Goal: Task Accomplishment & Management: Manage account settings

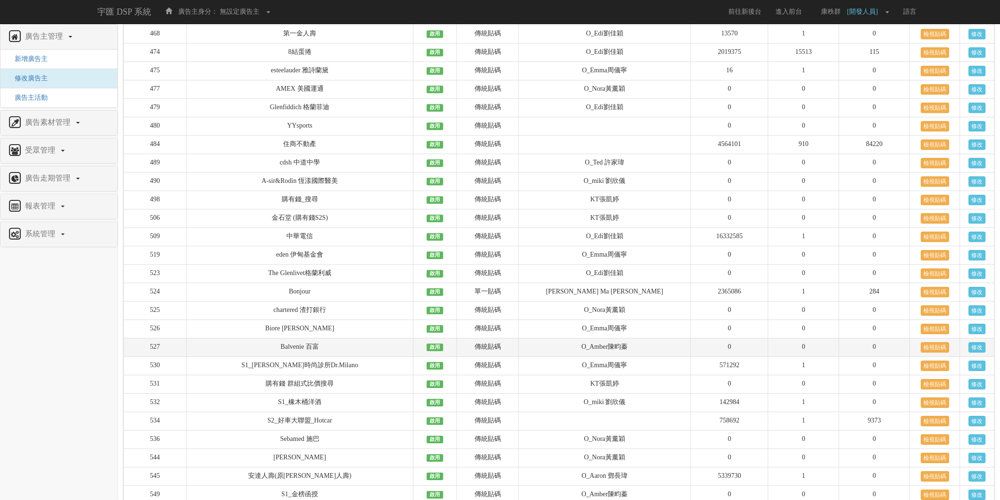
scroll to position [1050, 0]
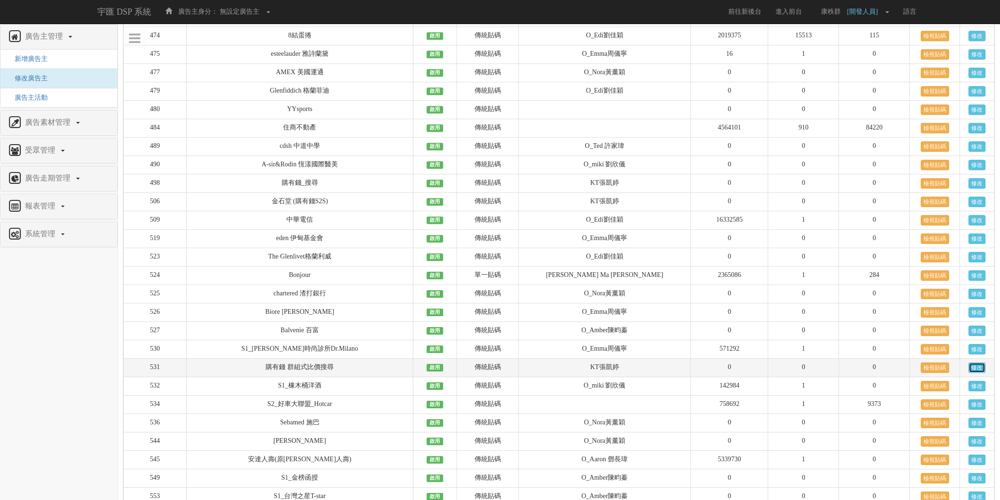
click at [971, 373] on link "修改" at bounding box center [977, 367] width 17 height 10
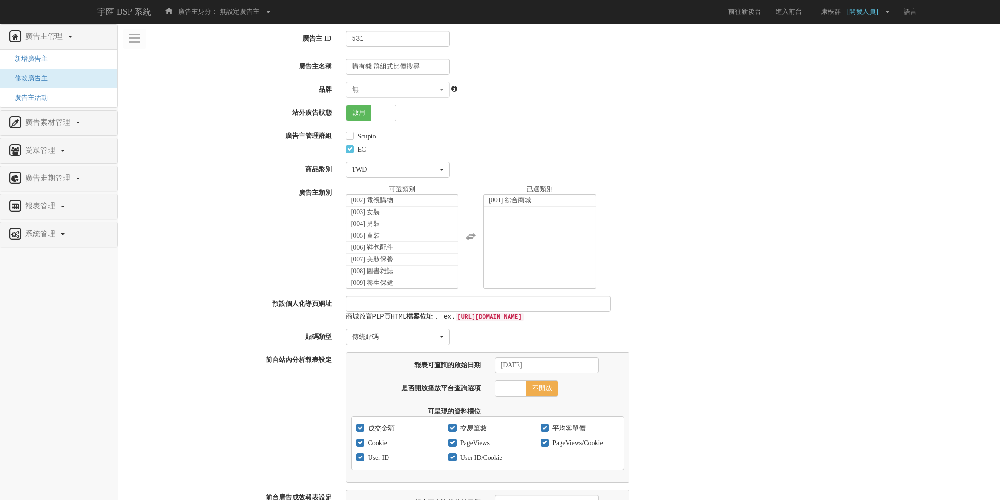
select select "b652a71c-a76d-428a-909a-9e94a3f357cc"
click at [362, 115] on span "啟用" at bounding box center [358, 112] width 25 height 15
checkbox input "false"
click at [732, 252] on div "[001] 綜合商城 [002] 電視購物 [003] 女裝 [004] 男裝 [005] 童裝 [006] 鞋包配件 [007] 美妝保養 [008] 圖書…" at bounding box center [670, 237] width 662 height 104
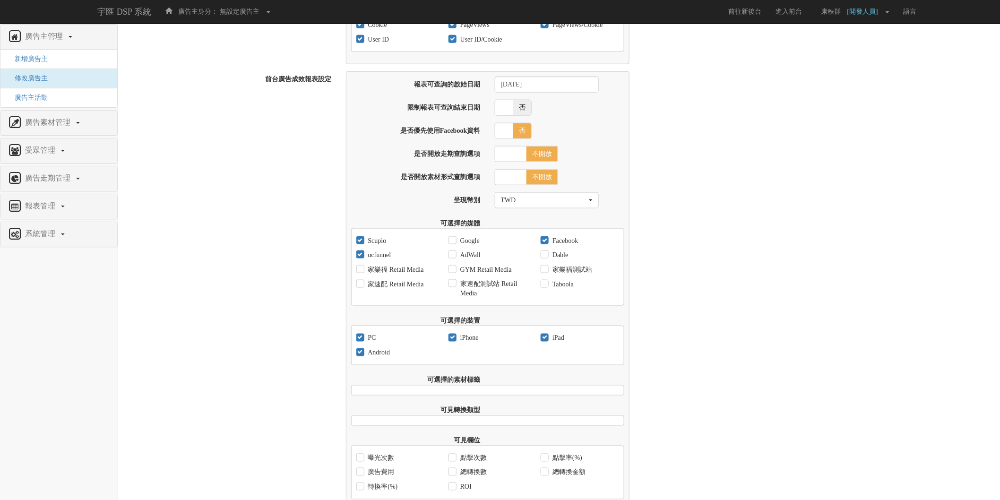
scroll to position [524, 0]
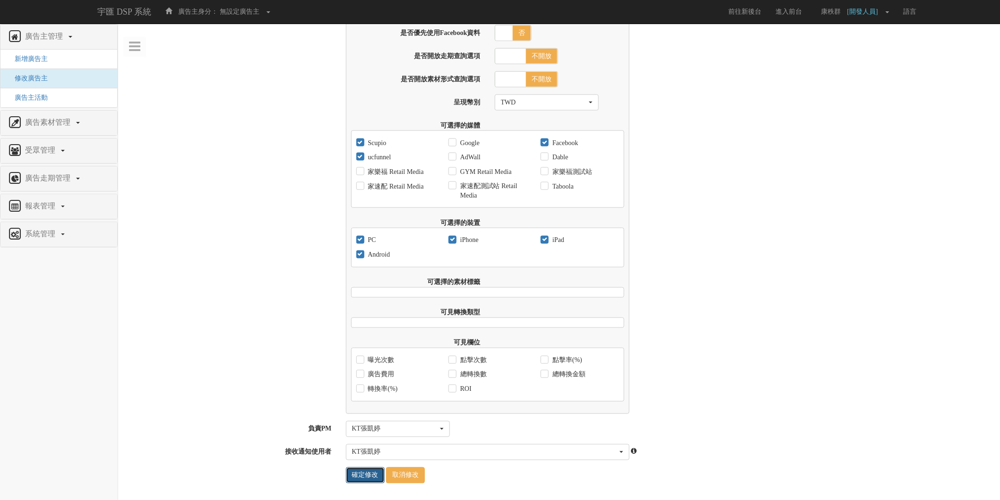
click at [361, 478] on input "確定修改" at bounding box center [365, 475] width 39 height 16
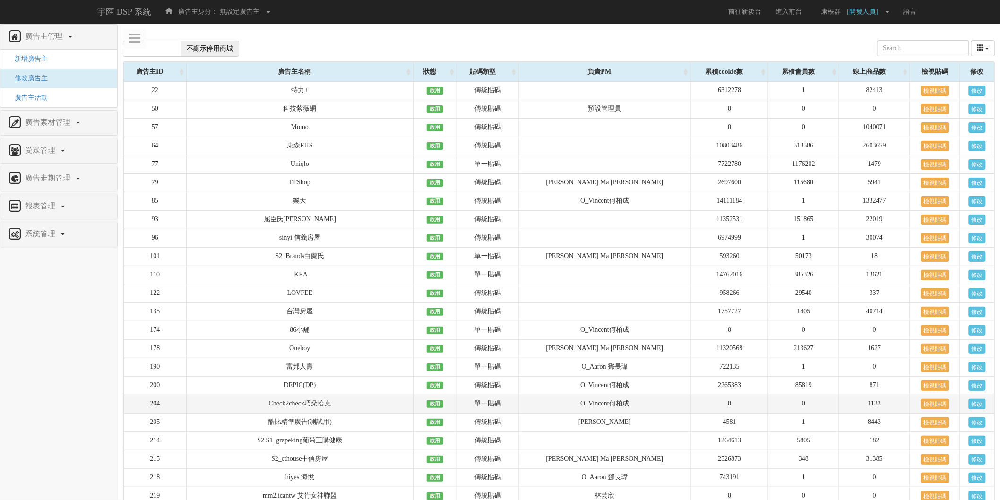
click at [691, 413] on td "0" at bounding box center [729, 404] width 77 height 18
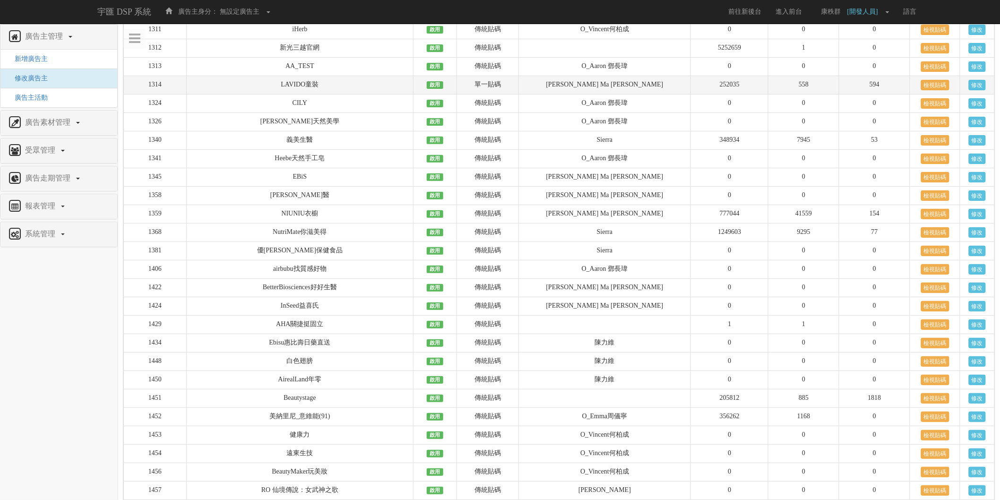
drag, startPoint x: 816, startPoint y: 256, endPoint x: 787, endPoint y: 267, distance: 31.0
click at [816, 76] on td "0" at bounding box center [803, 67] width 71 height 18
click at [768, 113] on td "0" at bounding box center [803, 104] width 71 height 18
click at [639, 95] on td "[PERSON_NAME] Ma [PERSON_NAME]" at bounding box center [604, 85] width 172 height 18
